Goal: Subscribe to service/newsletter

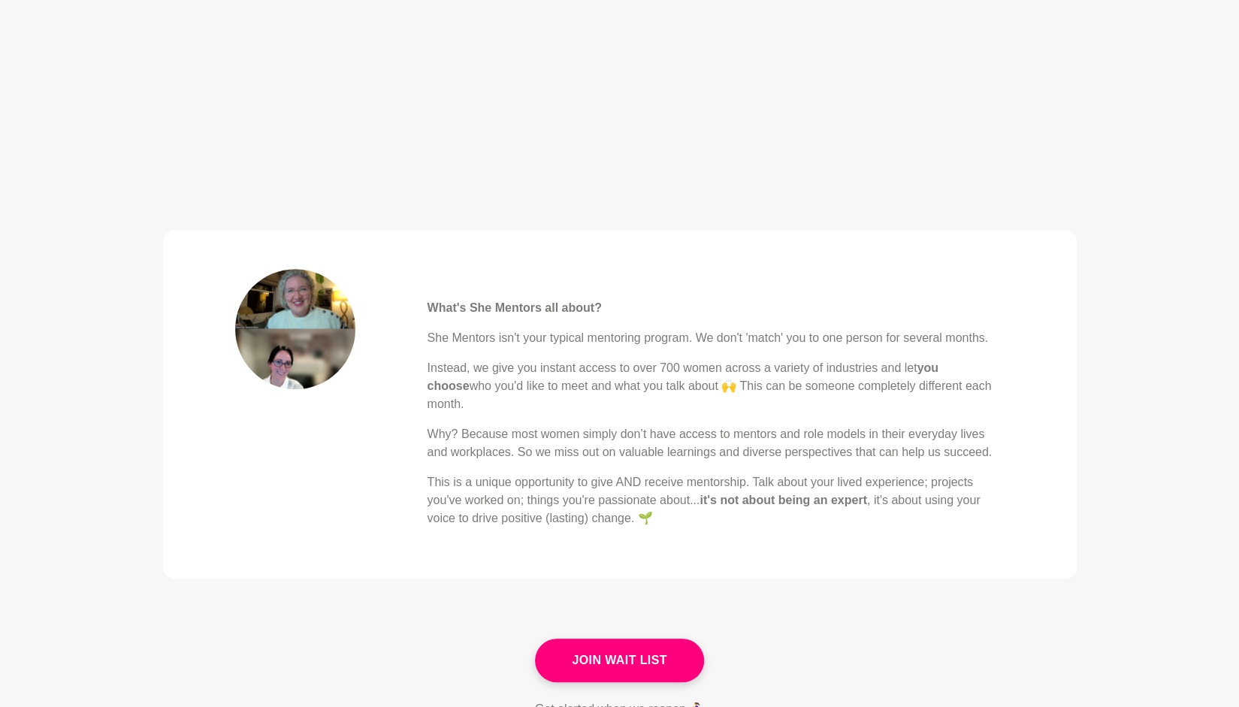
scroll to position [478, 0]
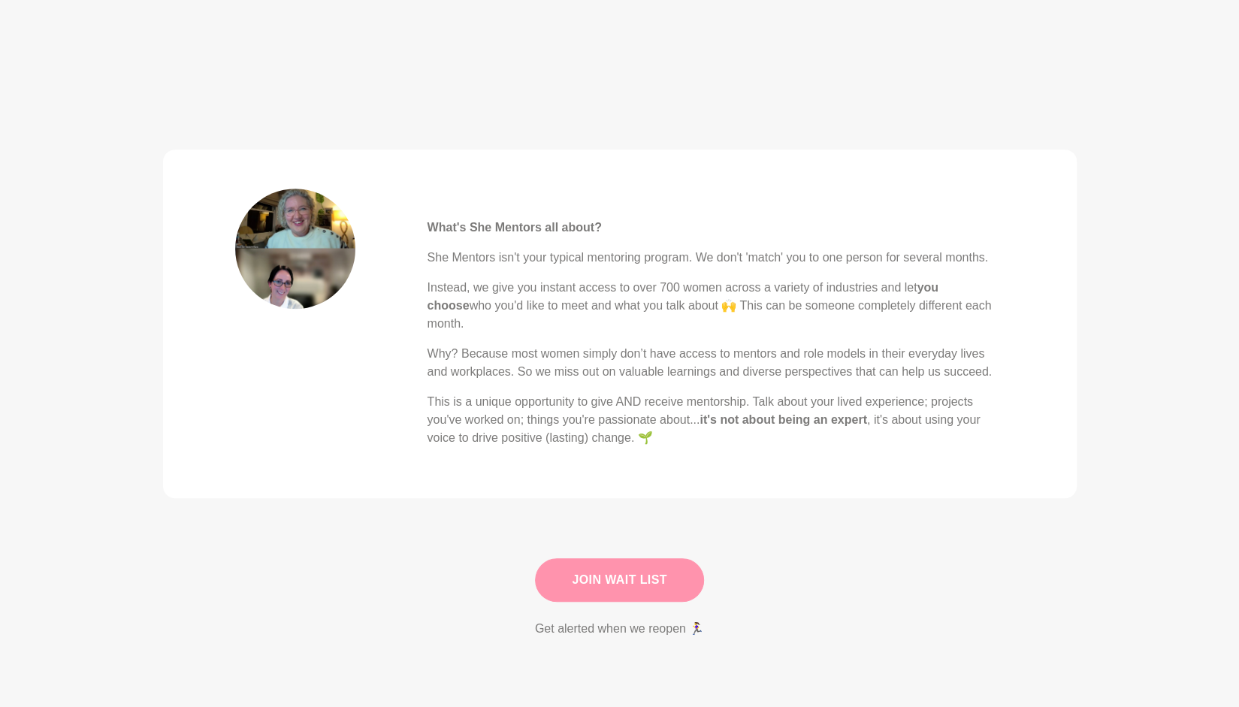
click at [600, 566] on link "Join Wait List" at bounding box center [619, 580] width 169 height 44
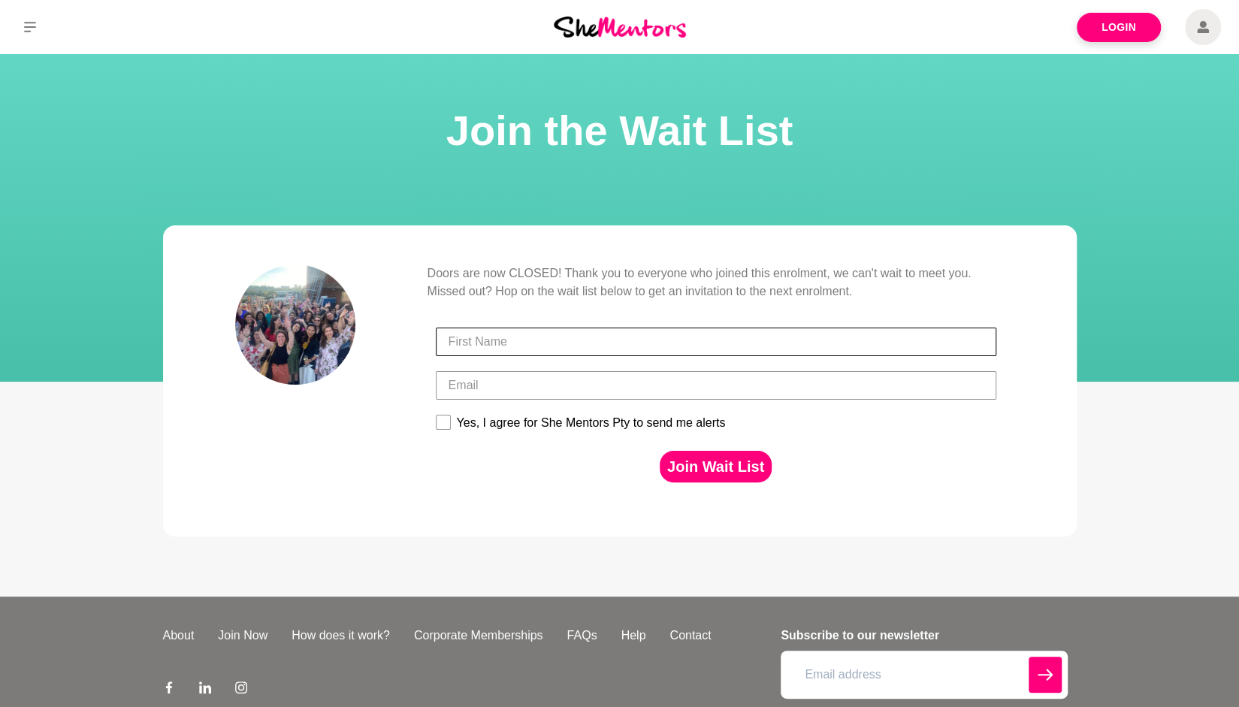
click at [535, 340] on input "First Name" at bounding box center [716, 341] width 560 height 29
type input "Jenn"
click at [481, 383] on input "Email" at bounding box center [716, 385] width 560 height 29
type input "jkmullane@gmail.com"
click at [344, 466] on div "Doors are now CLOSED! Thank you to everyone who joined this enrolment, we can't…" at bounding box center [619, 380] width 769 height 233
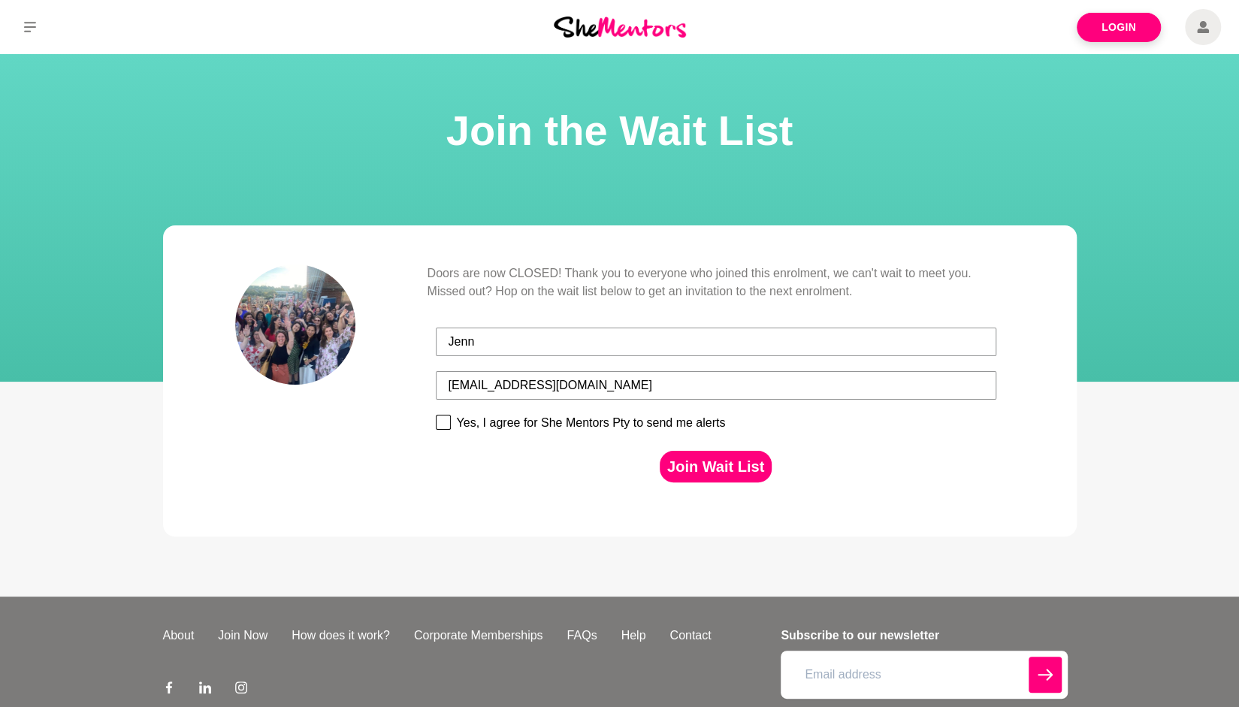
click at [442, 424] on rect at bounding box center [443, 422] width 14 height 14
click at [436, 415] on input "Yes, I agree for She Mentors Pty to send me alerts" at bounding box center [435, 414] width 1 height 1
checkbox input "true"
click at [712, 466] on button "Join Wait List" at bounding box center [715, 467] width 112 height 32
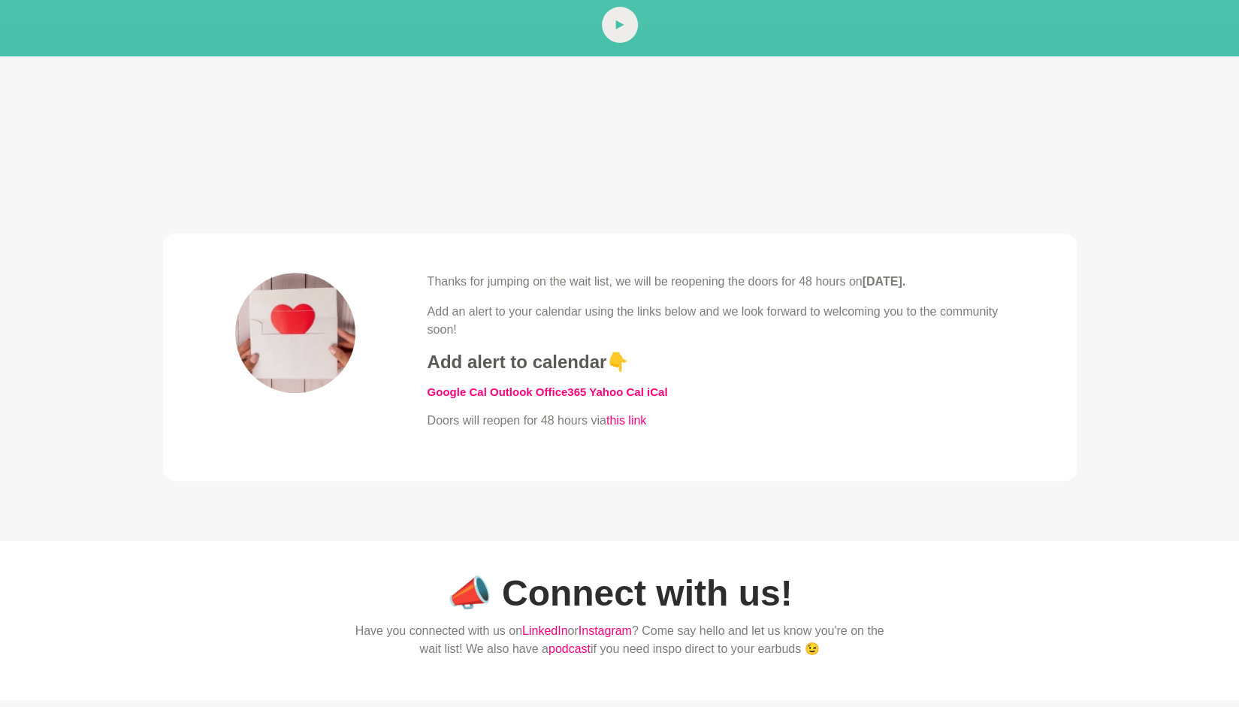
scroll to position [336, 0]
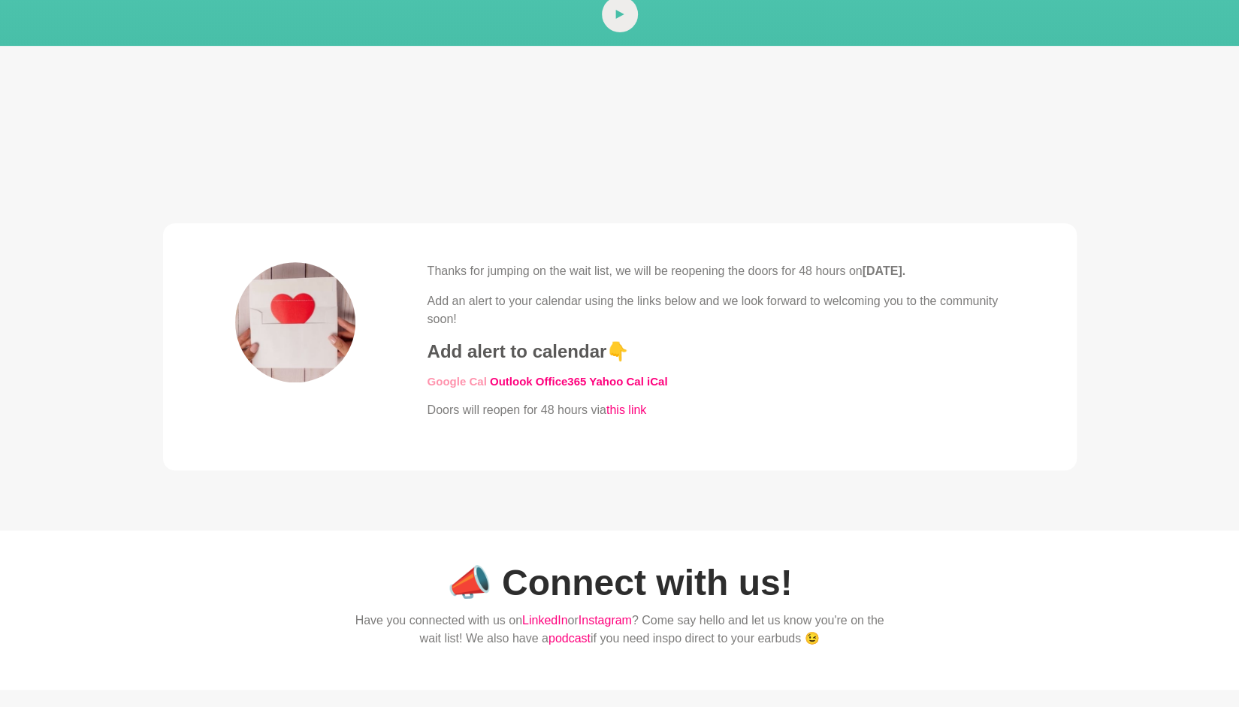
drag, startPoint x: 559, startPoint y: 385, endPoint x: 451, endPoint y: 379, distance: 107.6
click at [451, 379] on link "​Google Cal" at bounding box center [456, 381] width 59 height 13
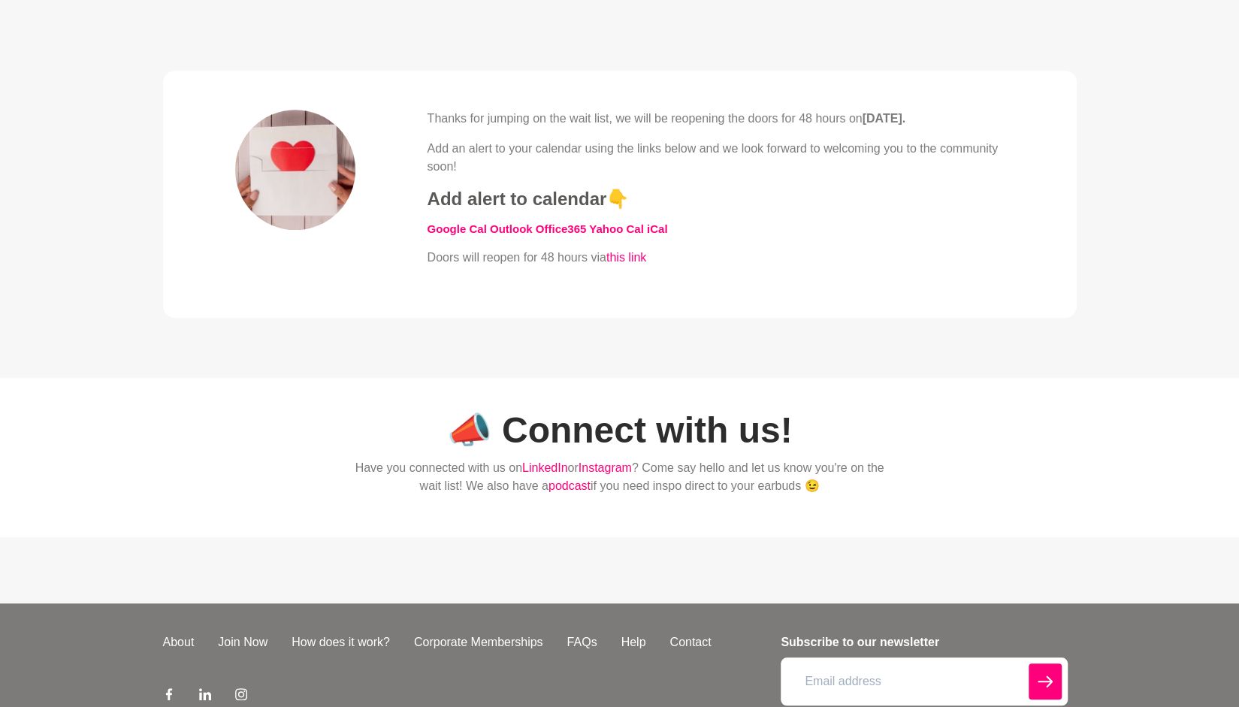
scroll to position [576, 0]
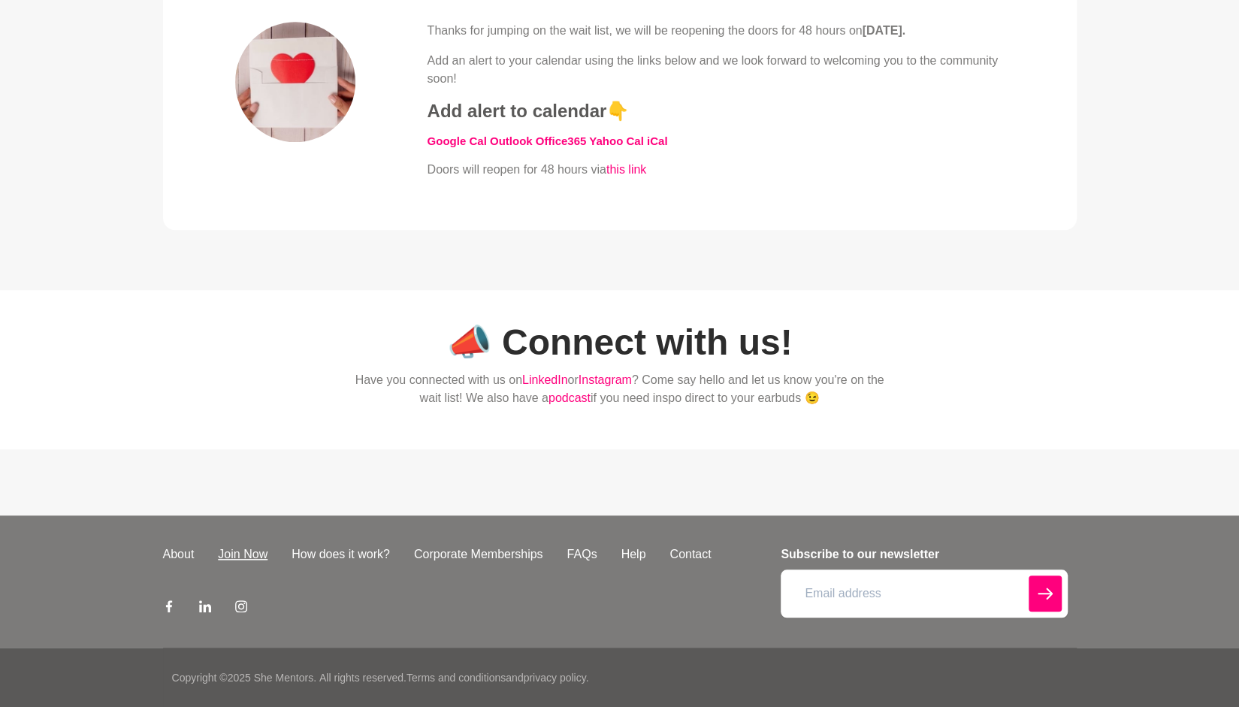
click at [245, 554] on link "Join Now" at bounding box center [243, 554] width 74 height 18
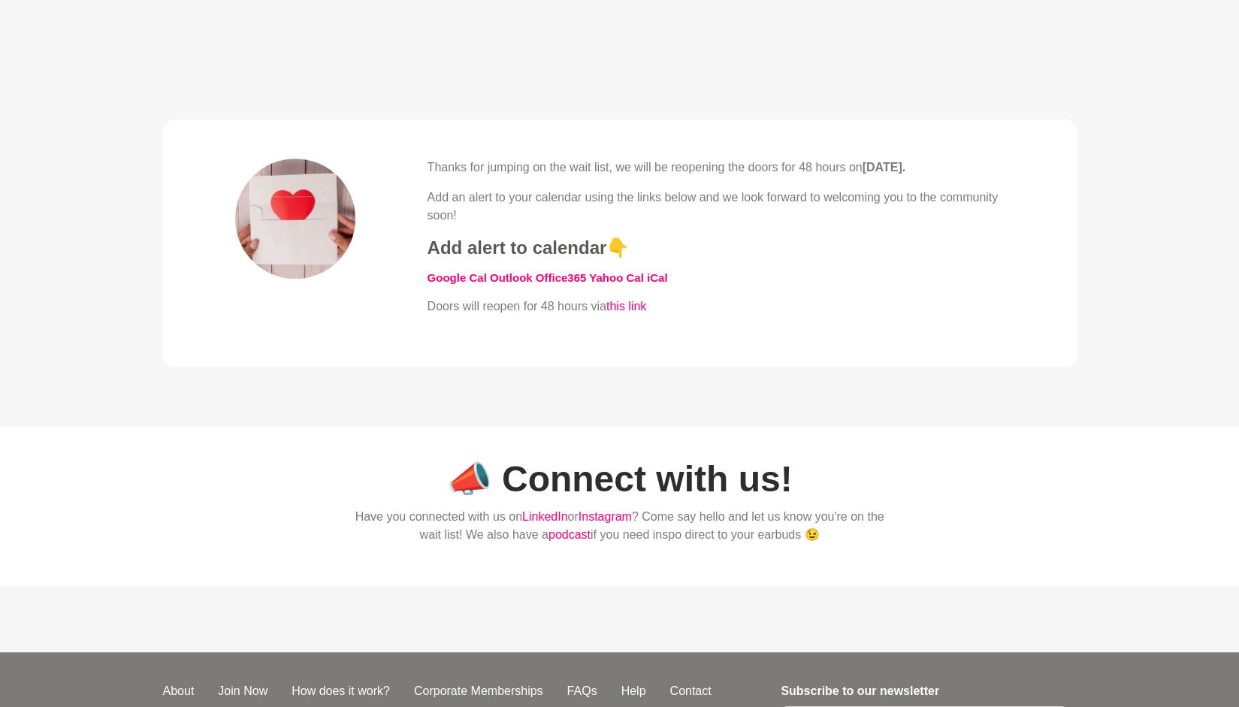
scroll to position [576, 0]
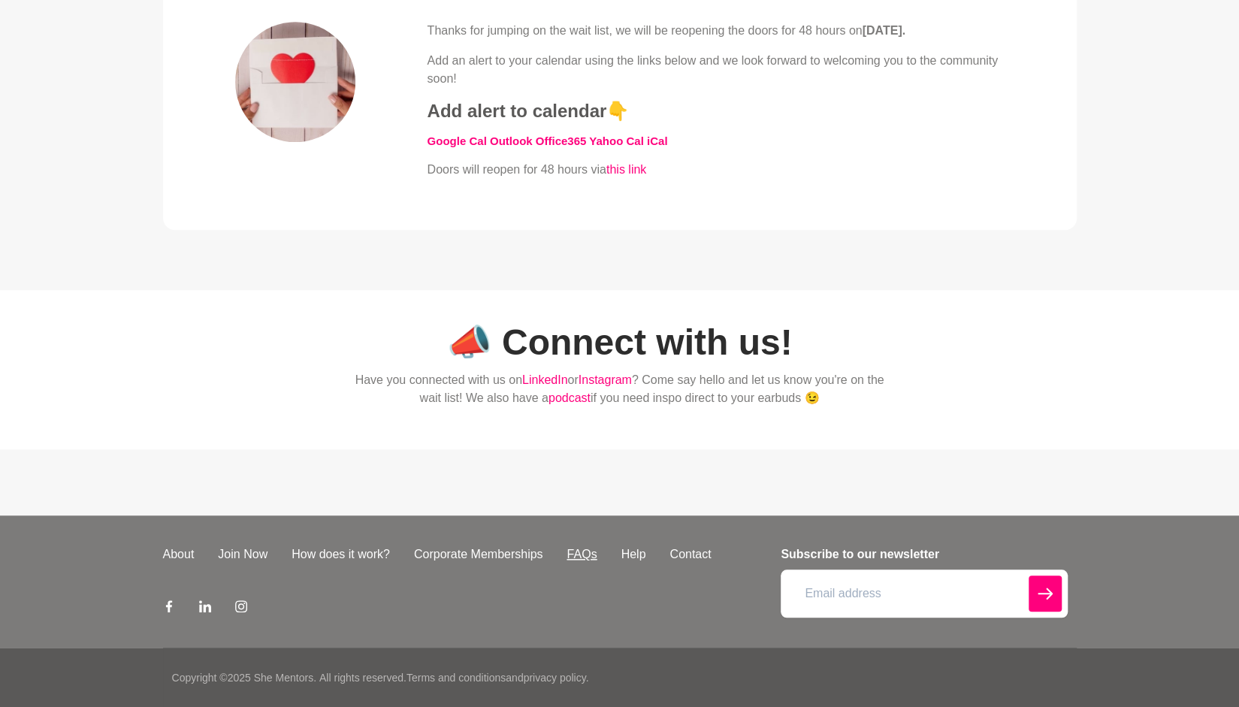
click at [593, 554] on link "FAQs" at bounding box center [581, 554] width 54 height 18
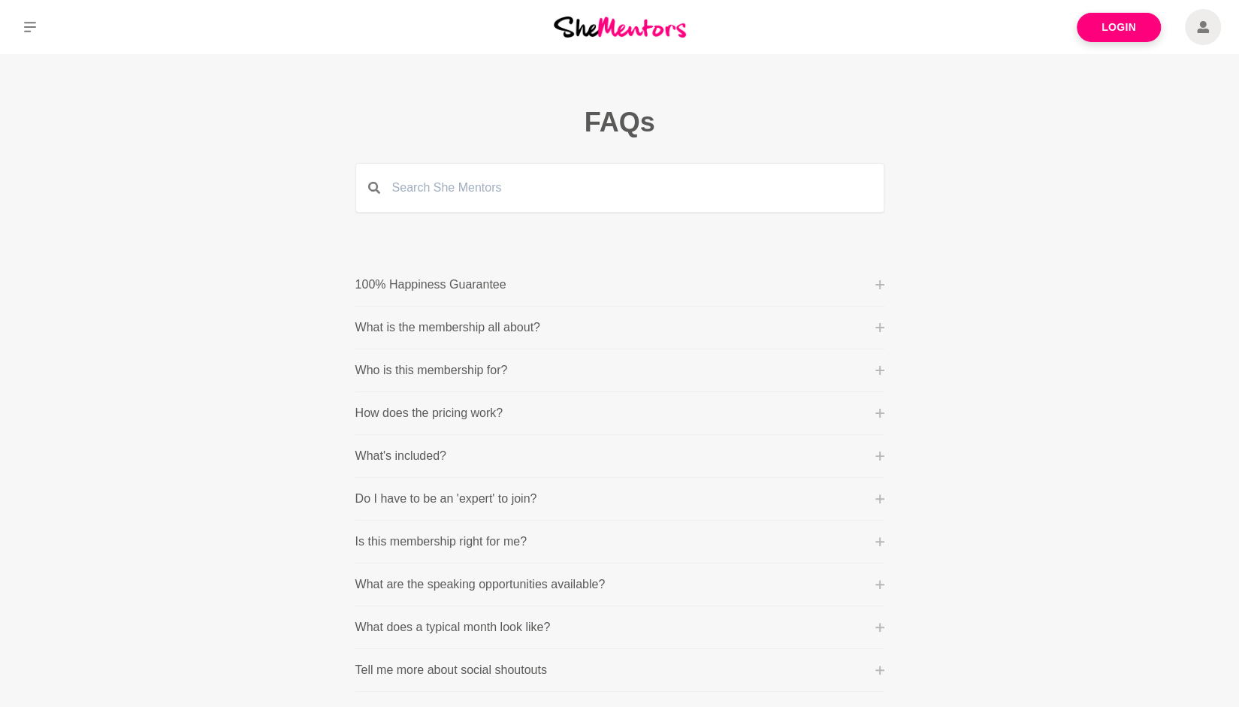
click at [877, 421] on li "How does the pricing work? Community Membership: This is billed on a month-to-m…" at bounding box center [619, 413] width 529 height 43
click at [877, 410] on icon at bounding box center [879, 413] width 9 height 9
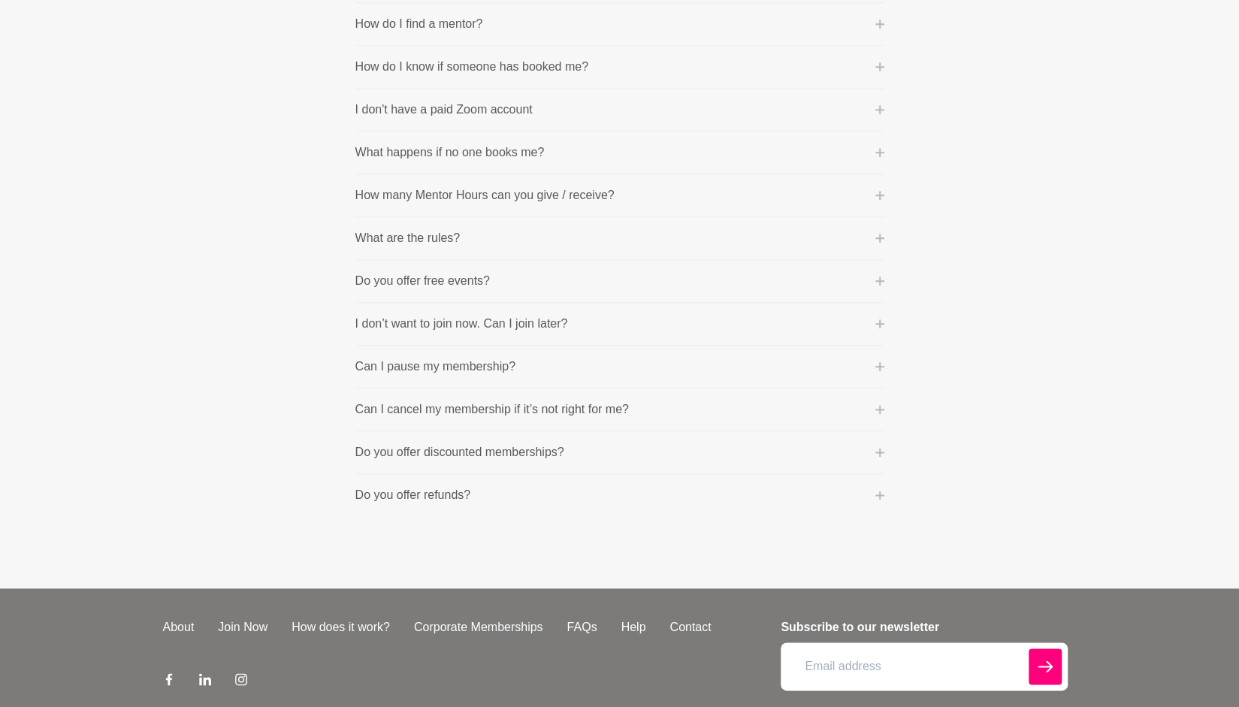
scroll to position [1025, 0]
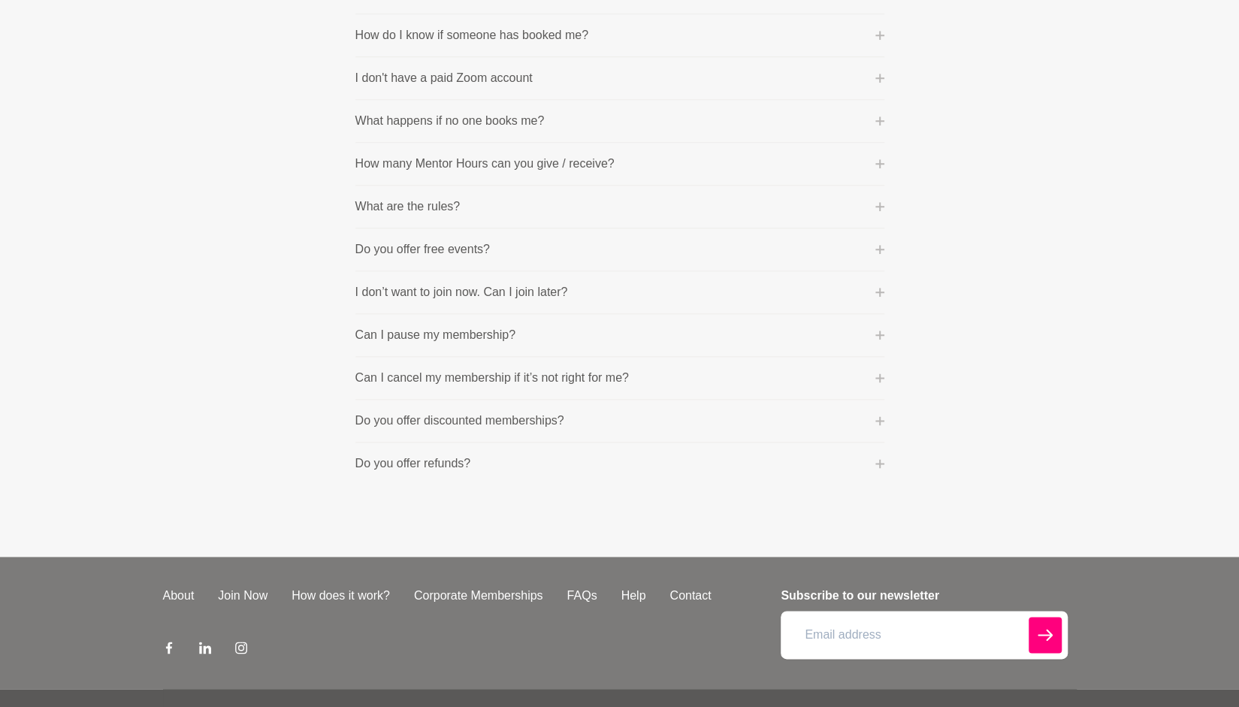
click at [880, 245] on icon at bounding box center [879, 249] width 9 height 9
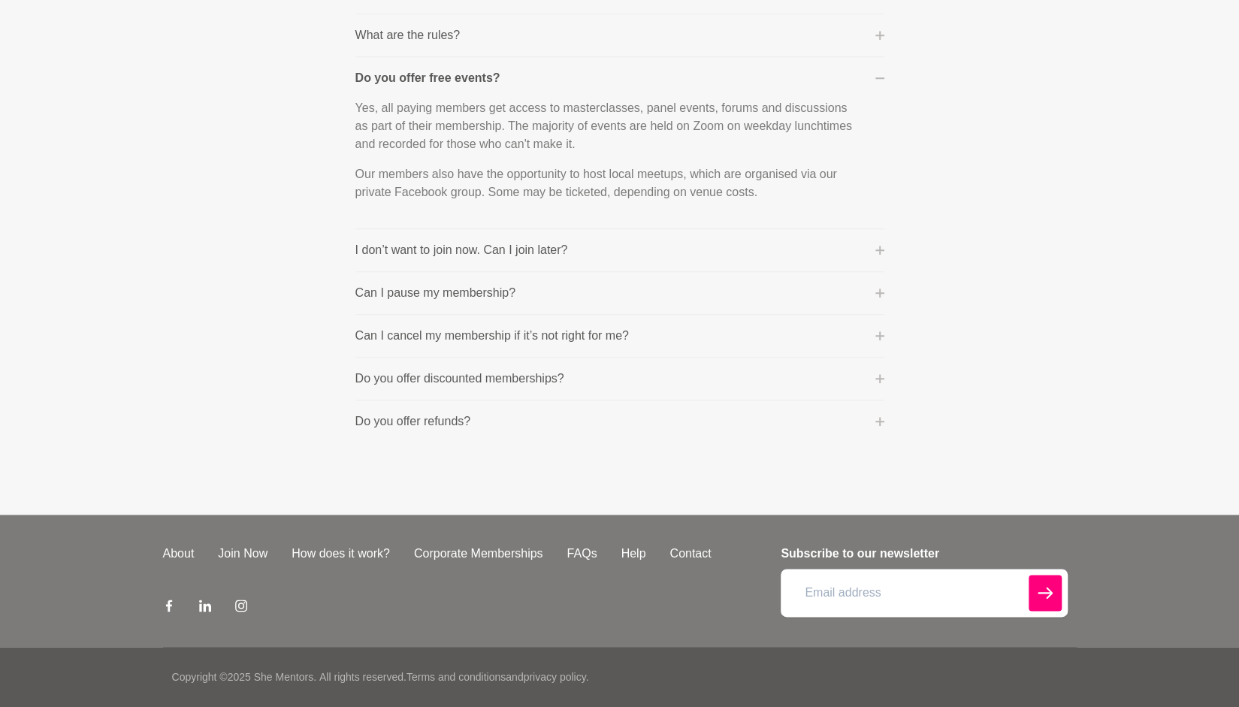
scroll to position [763, 0]
